Goal: Participate in discussion

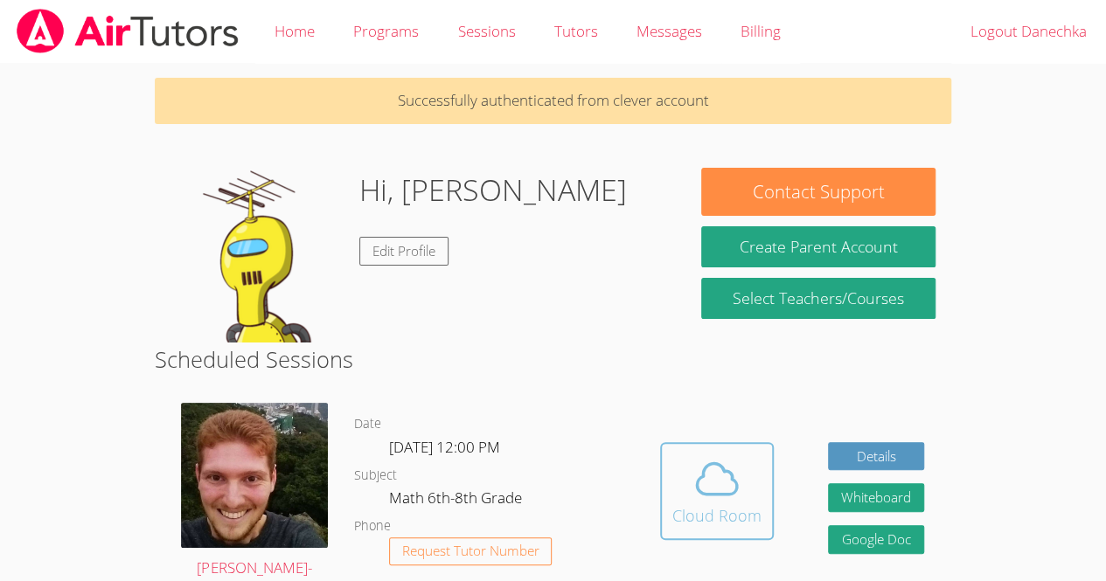
click at [726, 507] on div "Cloud Room" at bounding box center [716, 515] width 89 height 24
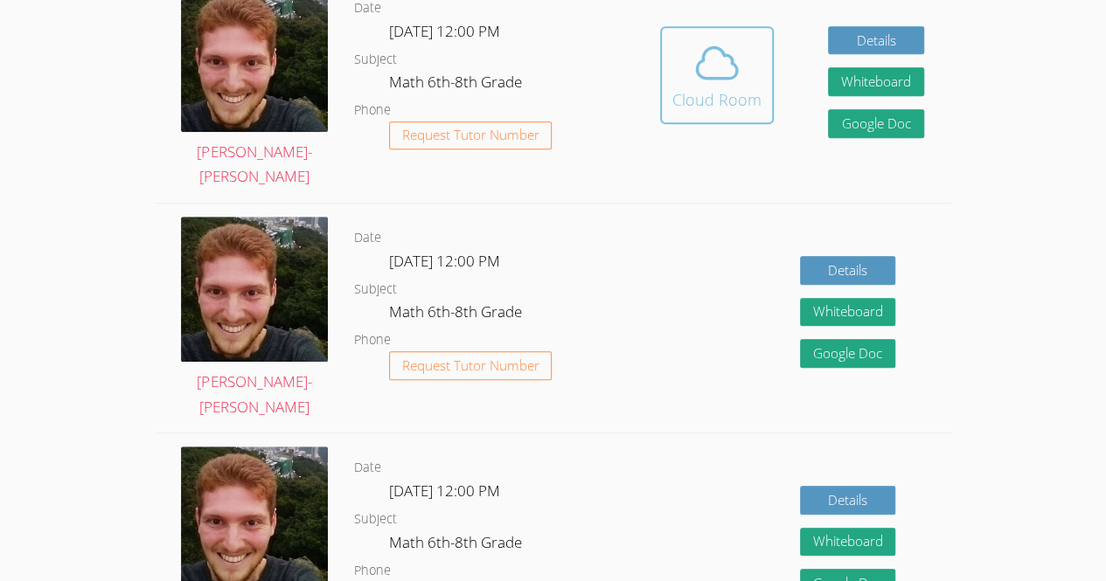
scroll to position [419, 0]
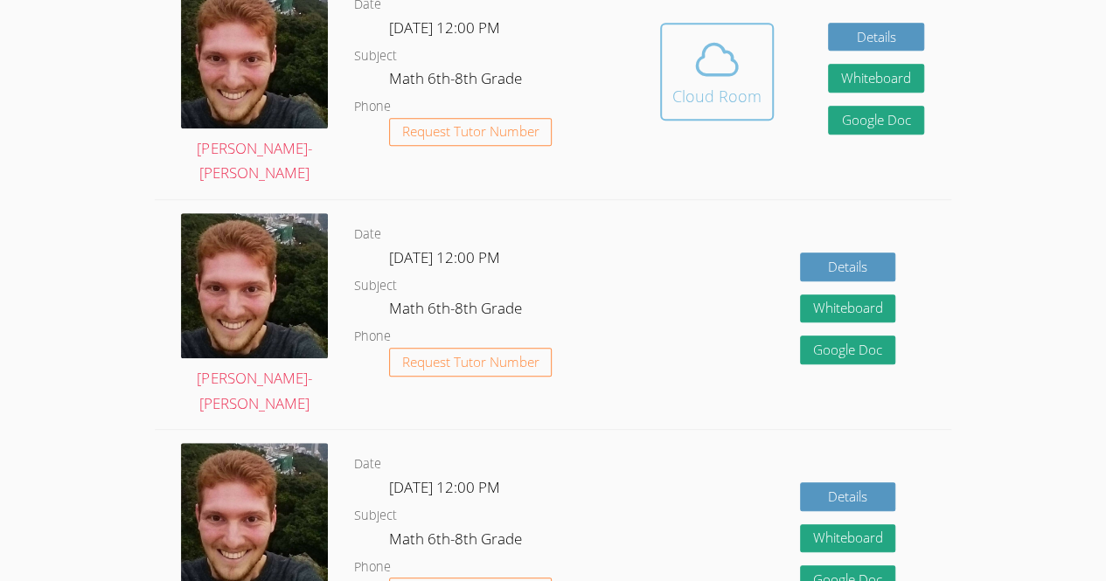
click at [701, 70] on icon at bounding box center [716, 59] width 49 height 49
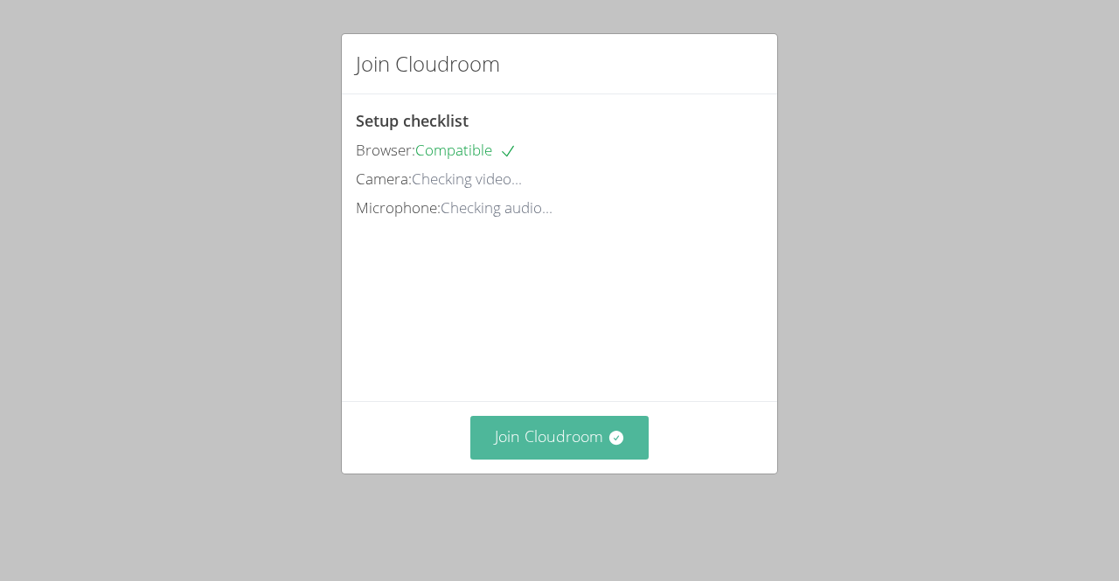
click at [572, 459] on button "Join Cloudroom" at bounding box center [559, 437] width 179 height 43
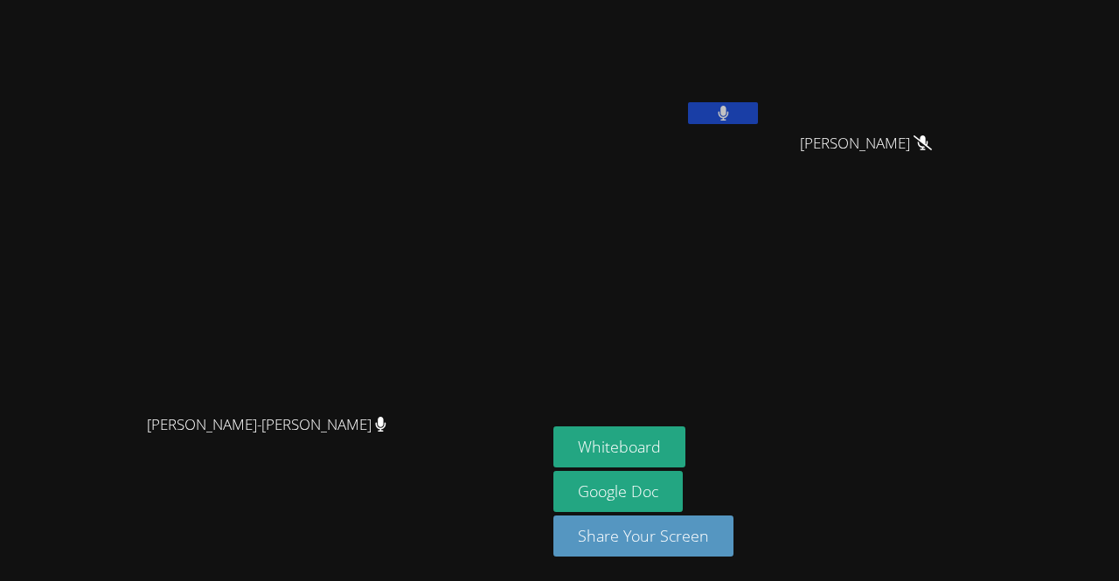
click at [1115, 421] on div "Vincent Astray-Caneda Vincent Astray-Caneda Danechka Exantus Sebastien Pierre A…" at bounding box center [559, 290] width 1119 height 581
click at [1115, 422] on div "Vincent Astray-Caneda Vincent Astray-Caneda Danechka Exantus Sebastien Pierre A…" at bounding box center [559, 290] width 1119 height 581
click at [1115, 364] on div "Vincent Astray-Caneda Vincent Astray-Caneda Danechka Exantus Sebastien Pierre A…" at bounding box center [559, 290] width 1119 height 581
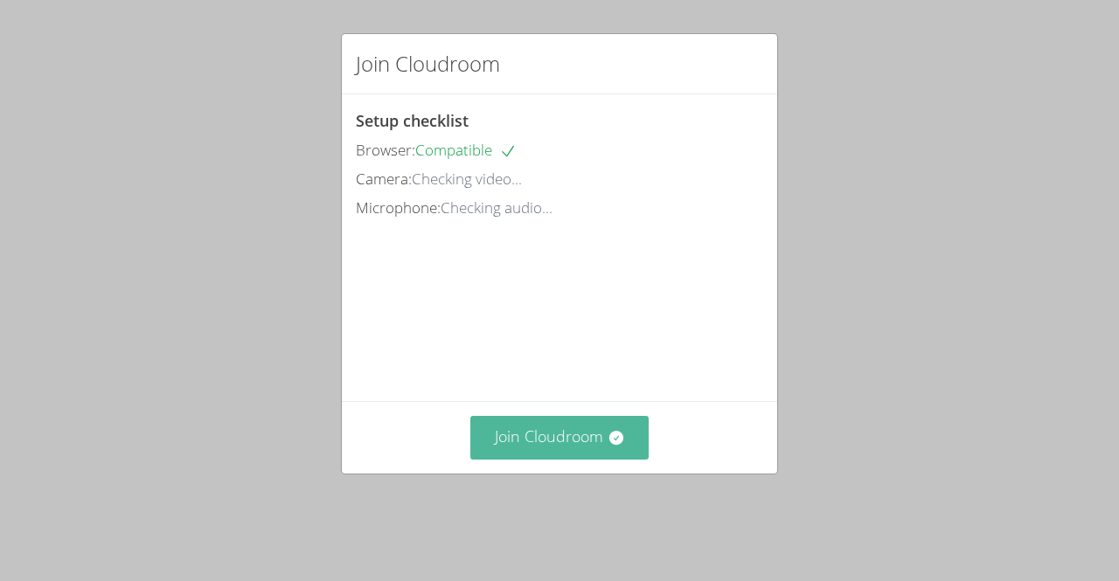
click at [581, 454] on button "Join Cloudroom" at bounding box center [559, 437] width 179 height 43
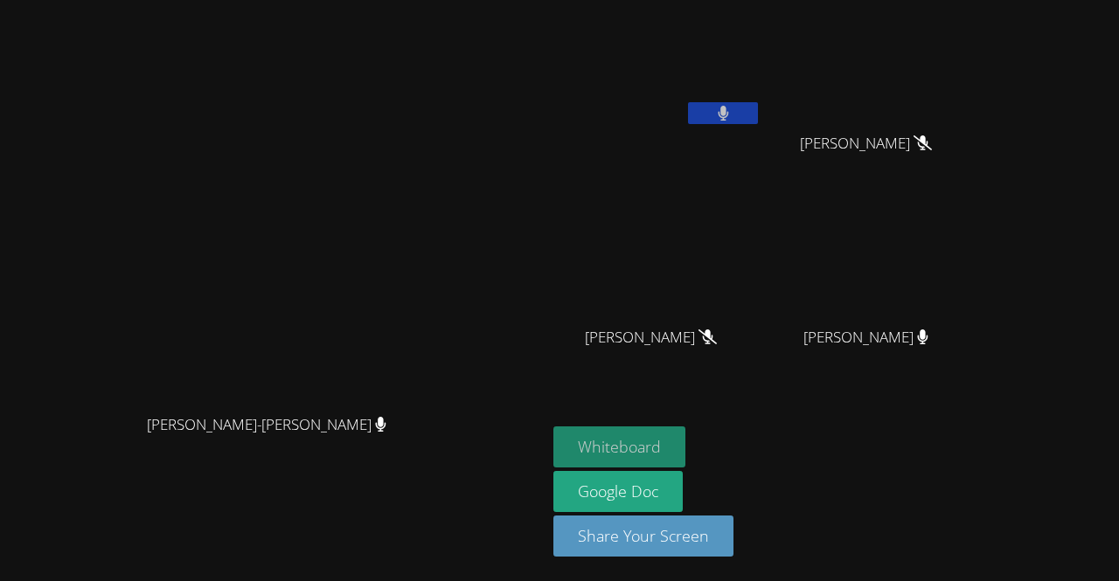
click at [685, 461] on button "Whiteboard" at bounding box center [619, 446] width 132 height 41
click at [758, 123] on div at bounding box center [723, 115] width 70 height 26
drag, startPoint x: 872, startPoint y: 121, endPoint x: 839, endPoint y: 46, distance: 82.2
click at [761, 46] on video at bounding box center [657, 65] width 208 height 117
click at [758, 113] on button at bounding box center [723, 113] width 70 height 22
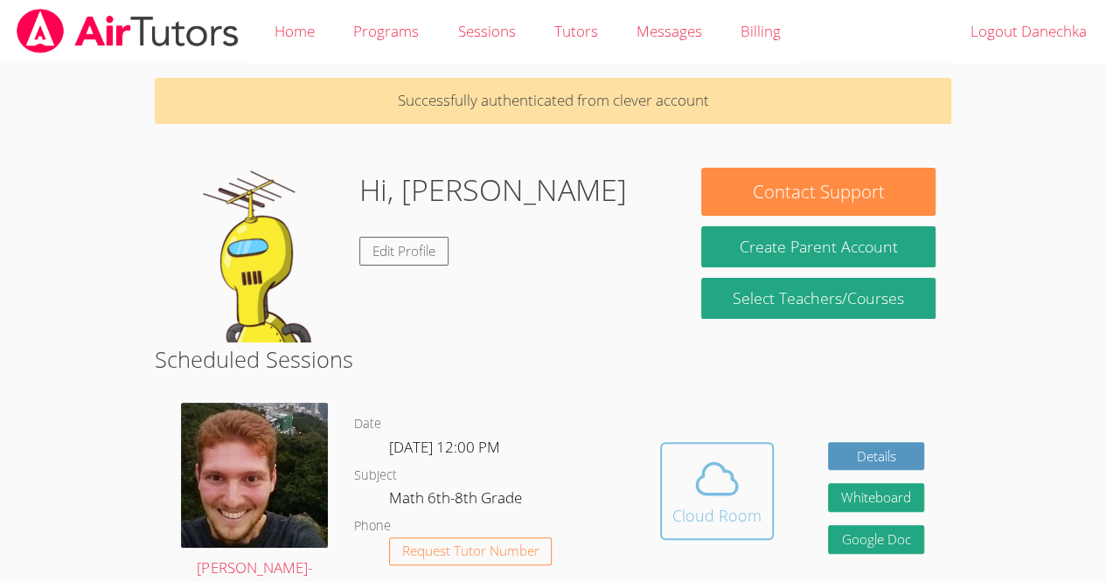
click at [677, 501] on span at bounding box center [716, 478] width 89 height 49
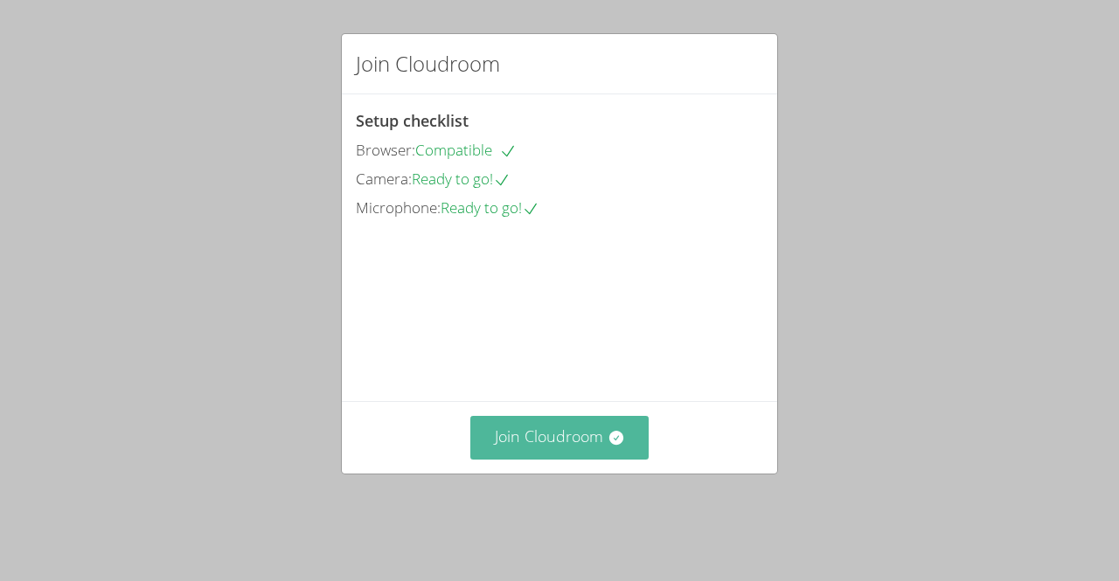
click at [568, 459] on button "Join Cloudroom" at bounding box center [559, 437] width 179 height 43
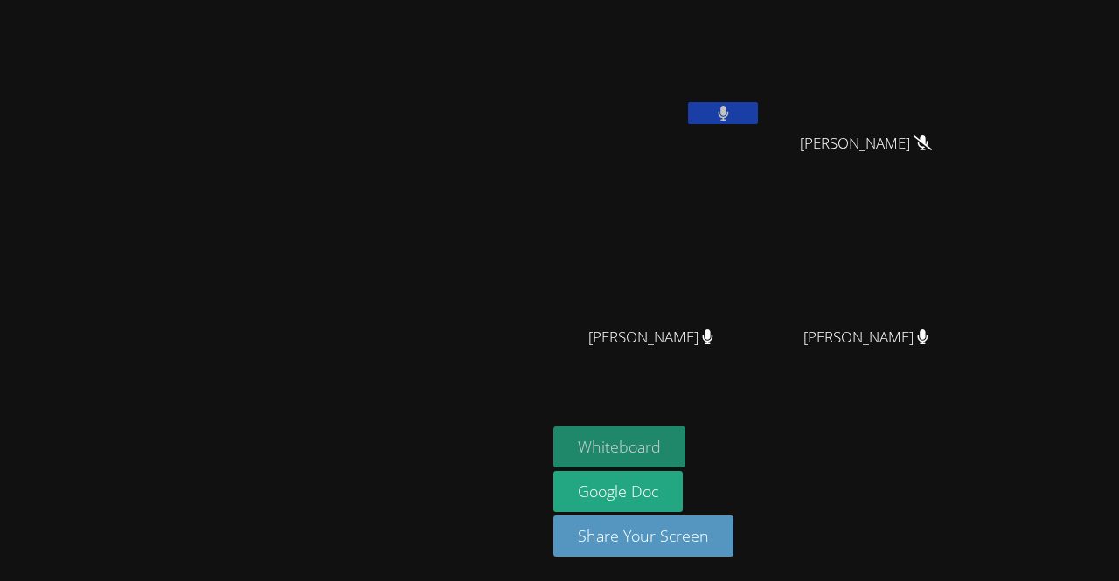
click at [685, 459] on button "Whiteboard" at bounding box center [619, 446] width 132 height 41
click at [758, 117] on button at bounding box center [723, 113] width 70 height 22
click at [732, 109] on icon at bounding box center [723, 113] width 18 height 15
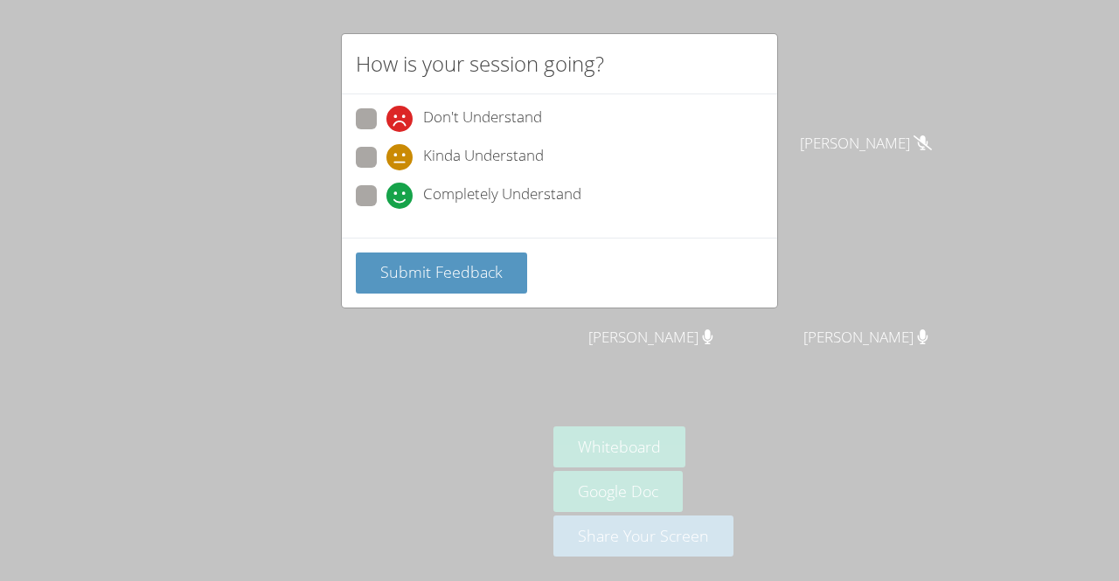
click at [386, 170] on span at bounding box center [386, 170] width 0 height 0
click at [386, 160] on input "Kinda Understand" at bounding box center [393, 154] width 15 height 15
radio input "true"
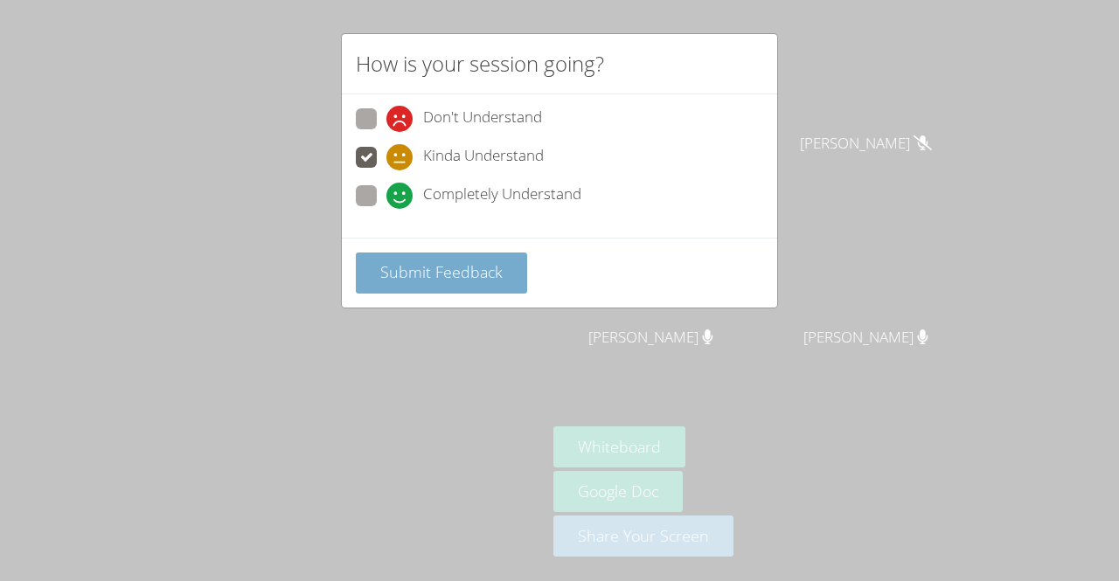
click at [471, 287] on button "Submit Feedback" at bounding box center [441, 273] width 171 height 41
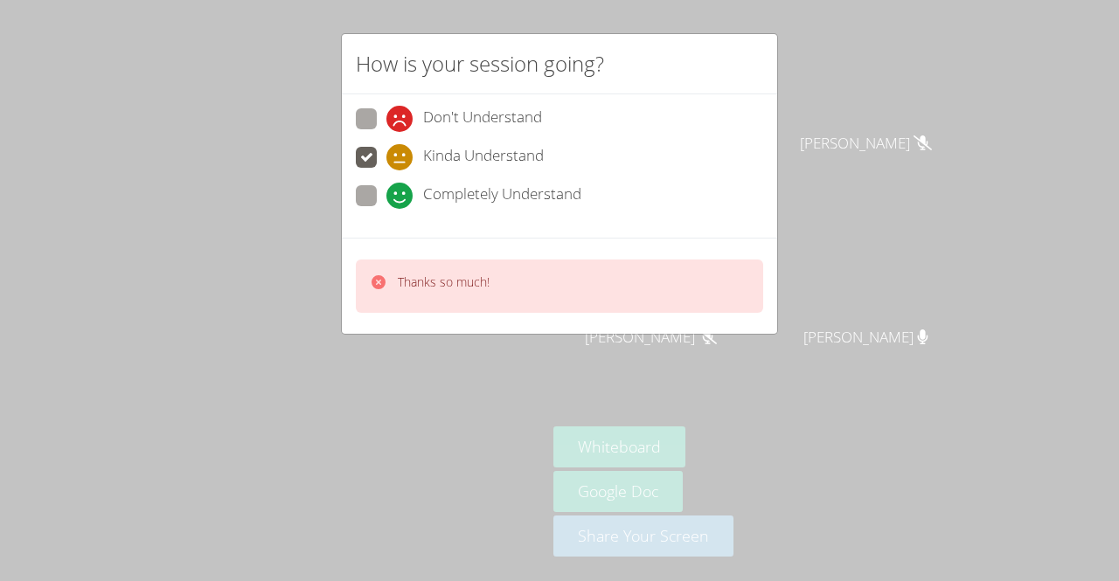
click at [670, 278] on div "Thanks so much!" at bounding box center [559, 286] width 407 height 53
click at [713, 206] on div "Completely Understand" at bounding box center [559, 200] width 407 height 31
